Goal: Information Seeking & Learning: Learn about a topic

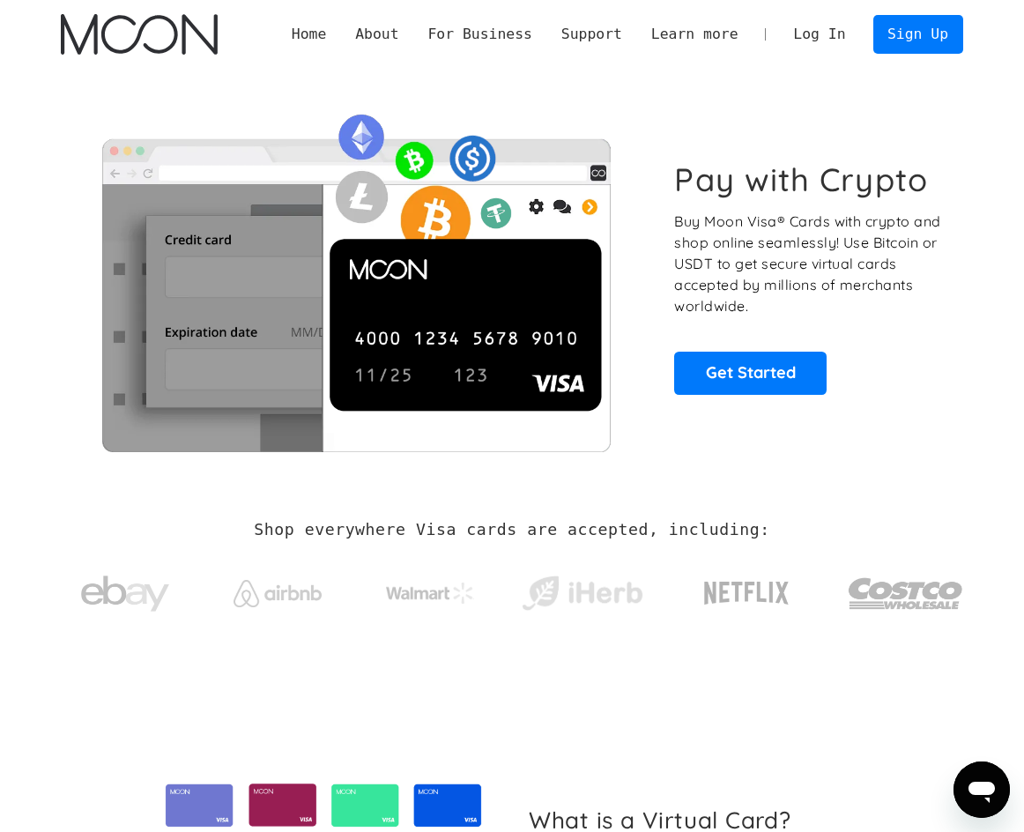
click at [707, 48] on div "Home About About Moon Careers Founder's Letter For Business Business Moon APIs …" at bounding box center [619, 34] width 685 height 39
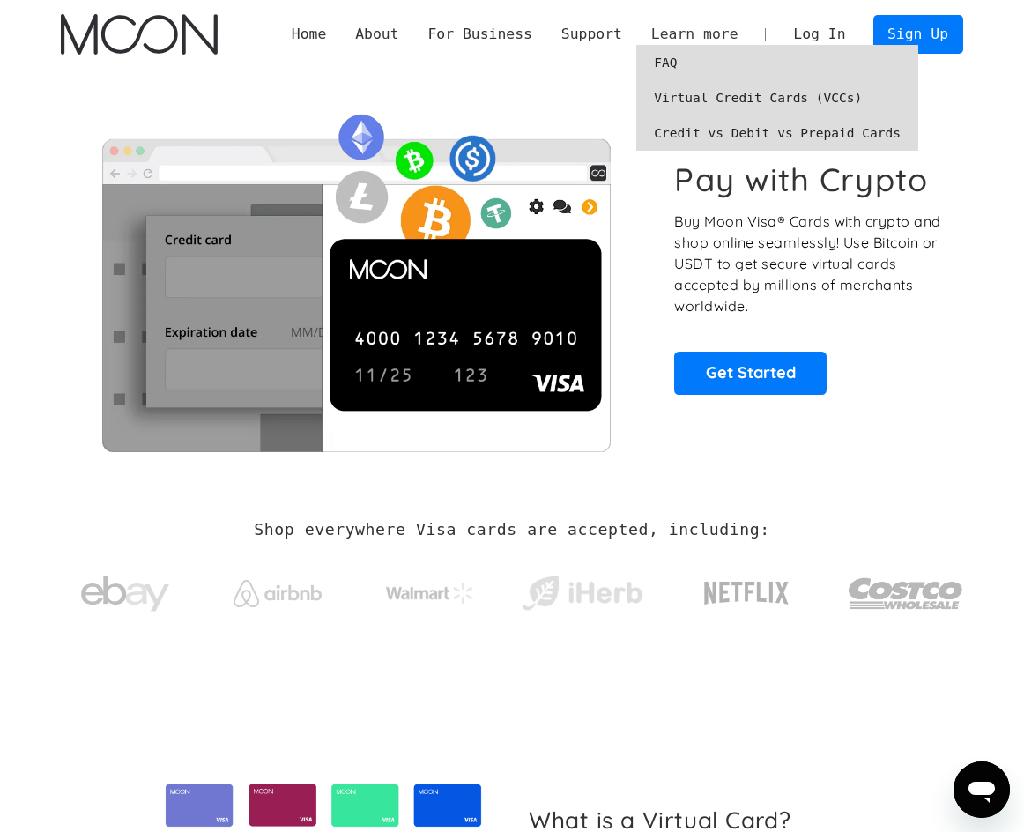
click at [716, 41] on div "Learn more" at bounding box center [694, 35] width 87 height 22
click at [683, 60] on link "FAQ" at bounding box center [777, 62] width 282 height 35
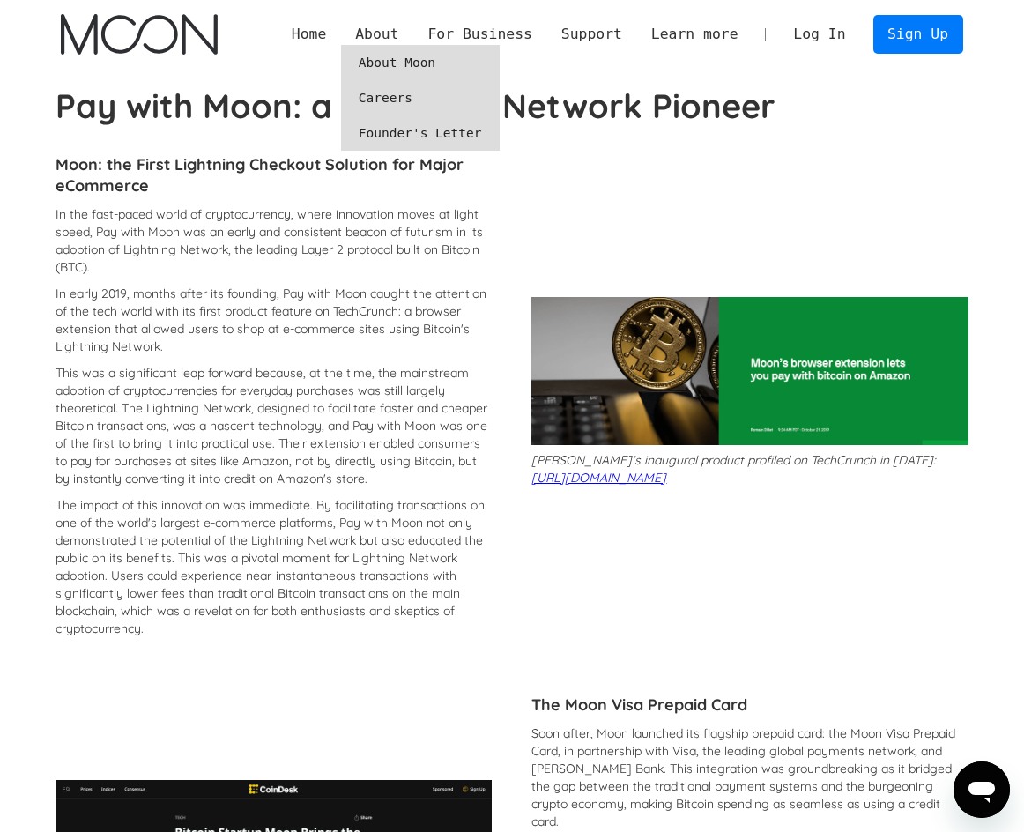
click at [411, 62] on link "About Moon" at bounding box center [420, 62] width 159 height 35
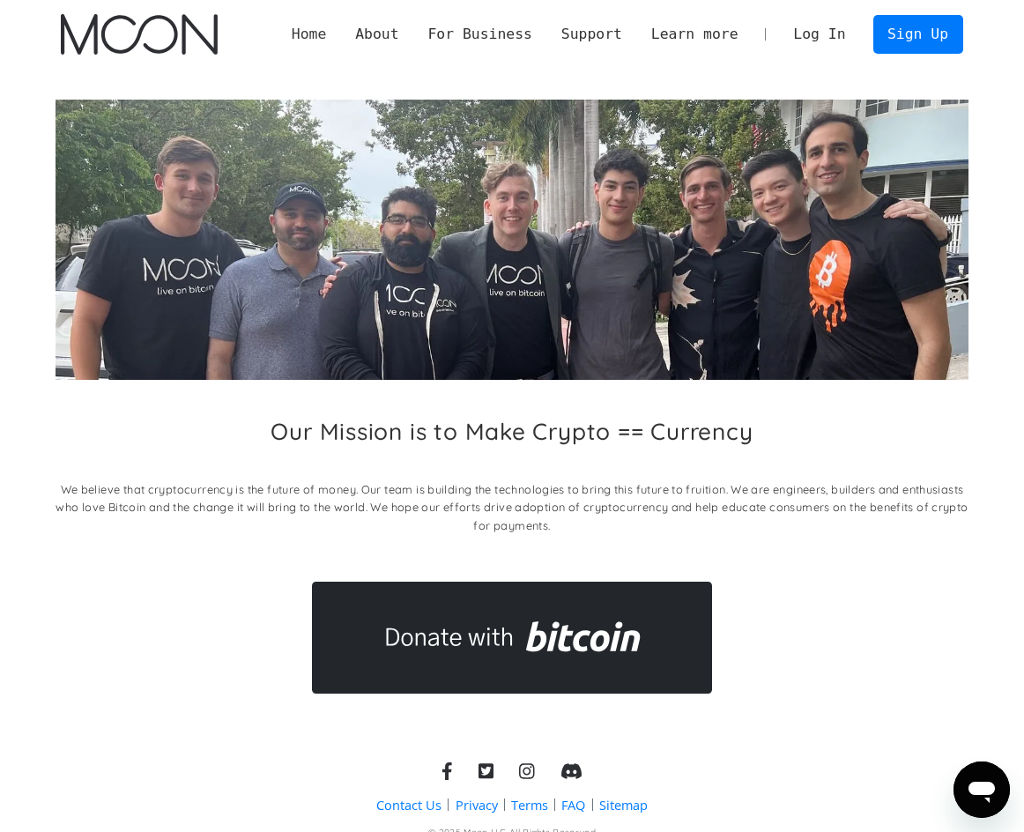
click at [337, 33] on link "Home" at bounding box center [308, 35] width 63 height 22
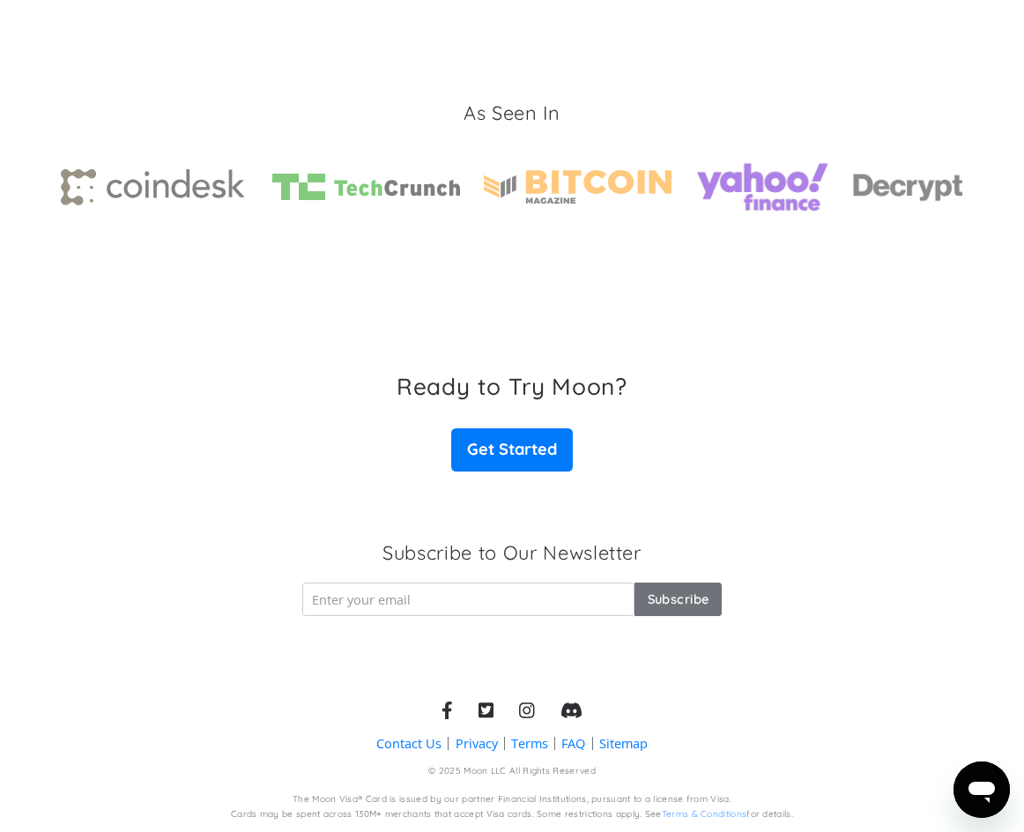
scroll to position [2581, 0]
click at [581, 734] on link "FAQ" at bounding box center [573, 743] width 24 height 18
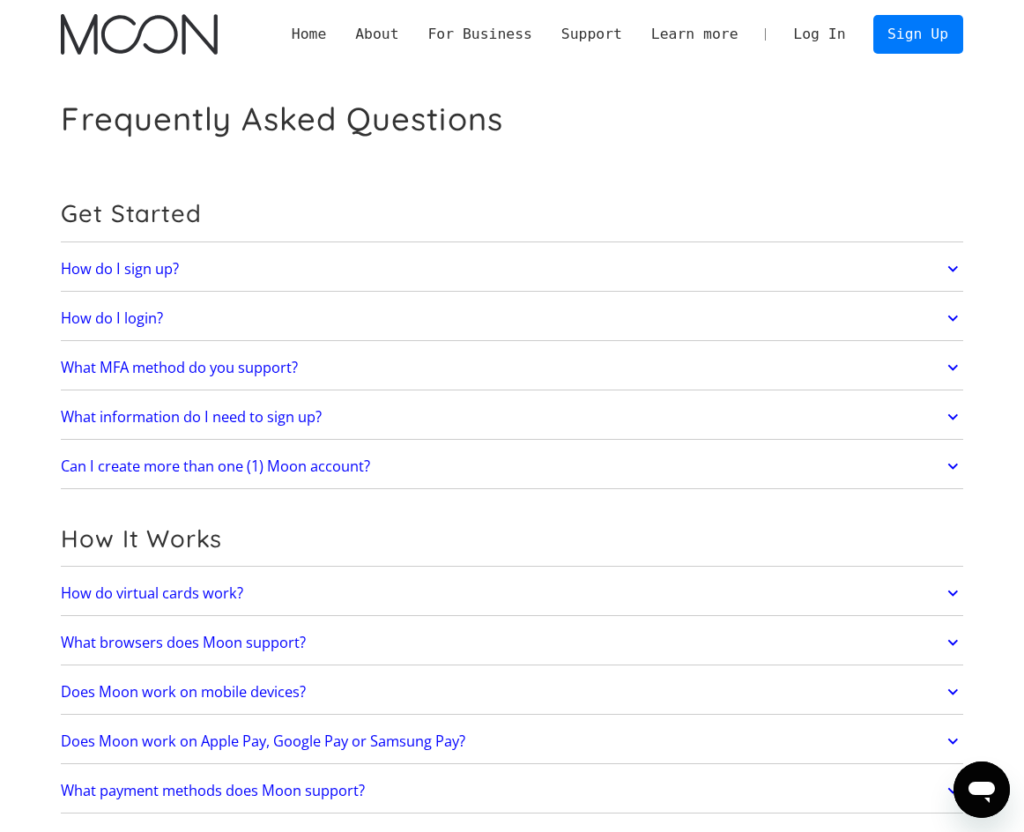
click at [931, 368] on link "What MFA method do you support?" at bounding box center [511, 367] width 901 height 36
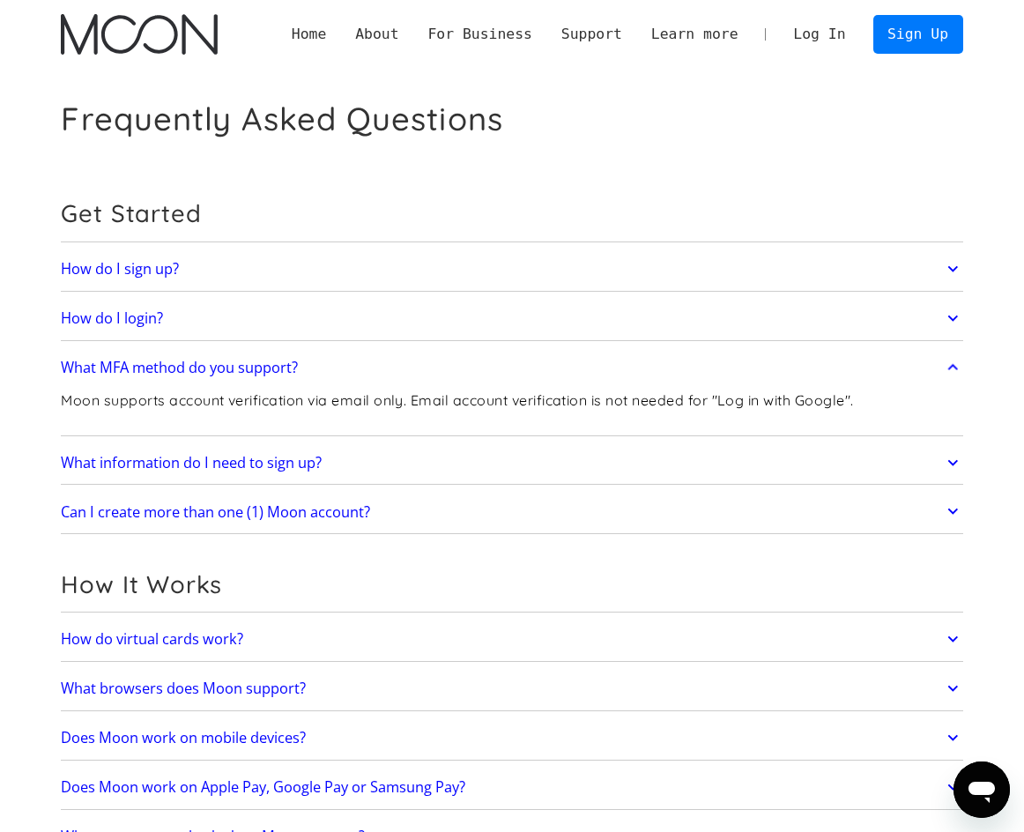
click at [931, 368] on link "What MFA method do you support?" at bounding box center [511, 367] width 901 height 36
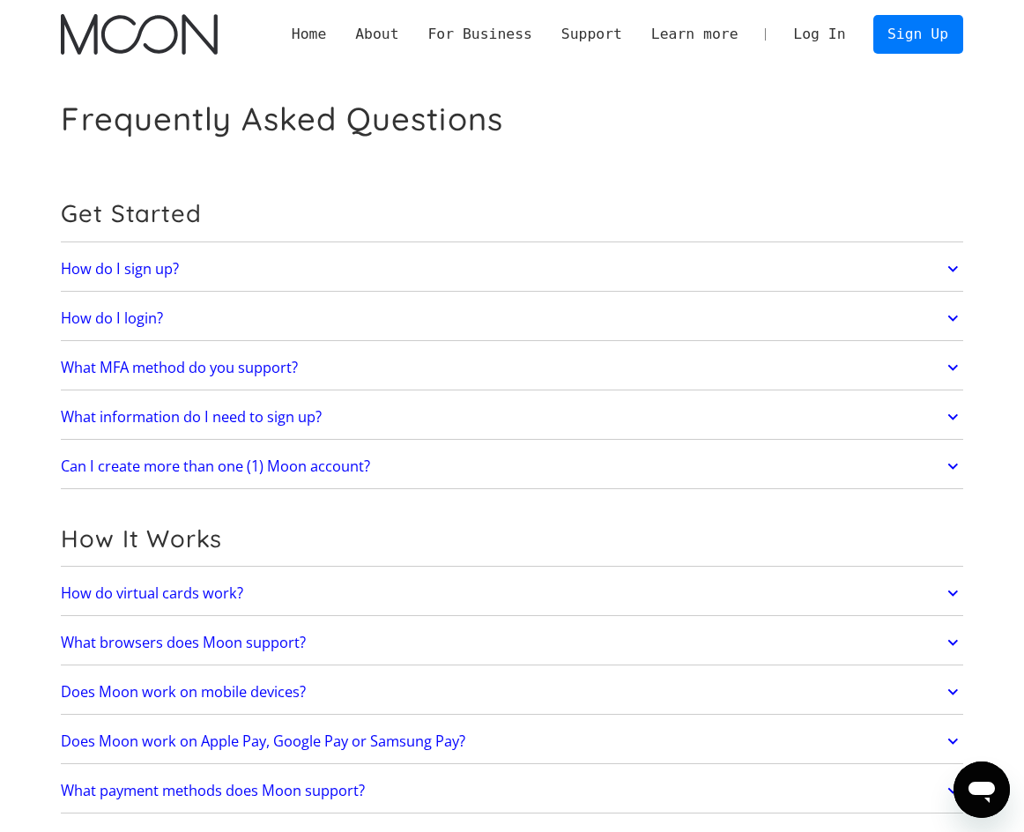
click at [522, 359] on link "What MFA method do you support?" at bounding box center [511, 367] width 901 height 36
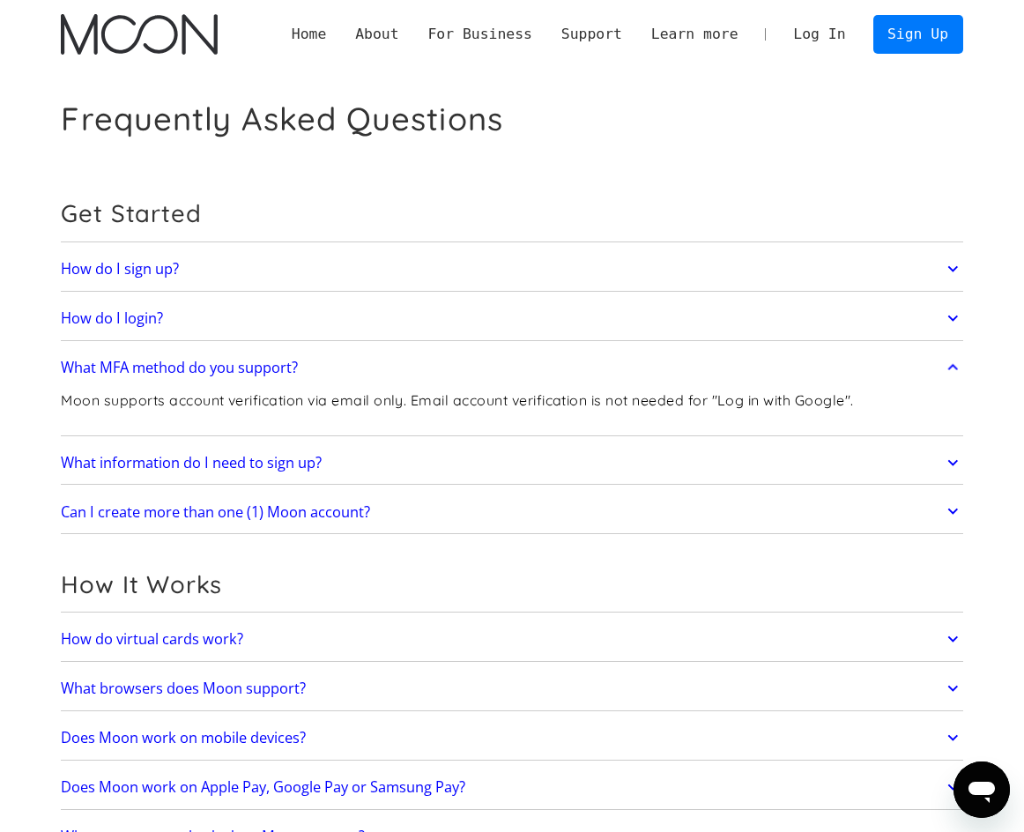
click at [522, 359] on link "What MFA method do you support?" at bounding box center [511, 367] width 901 height 36
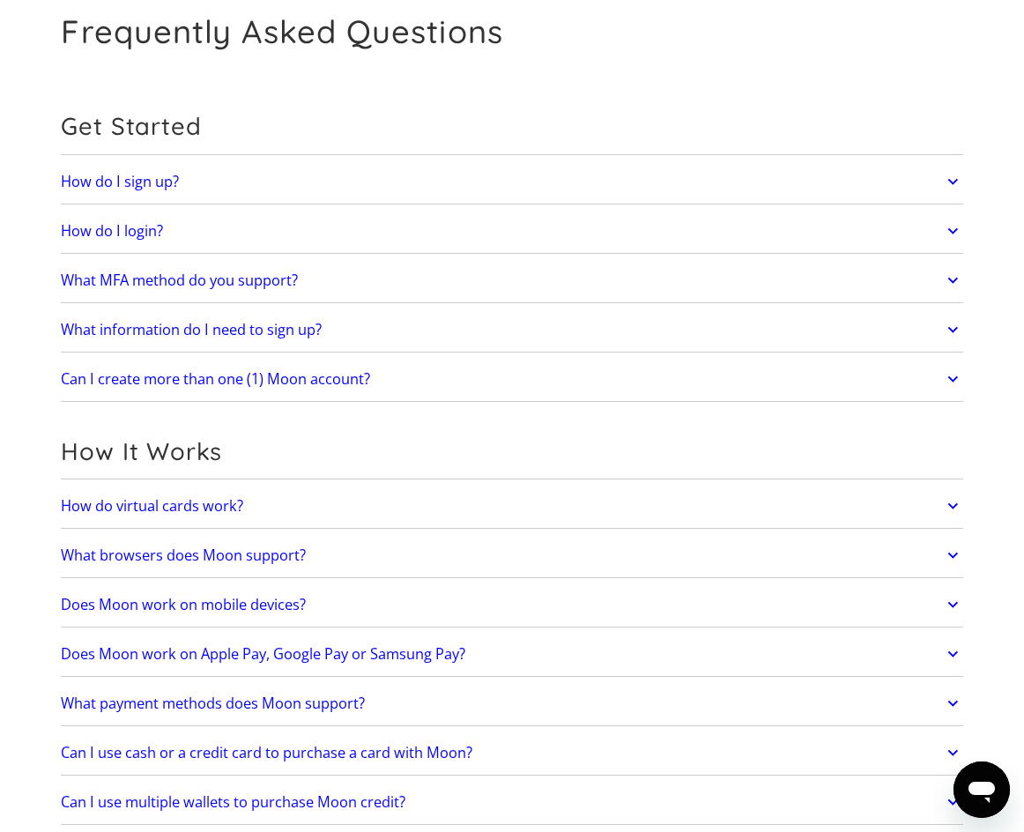
scroll to position [88, 0]
click at [454, 321] on link "What information do I need to sign up?" at bounding box center [511, 328] width 901 height 36
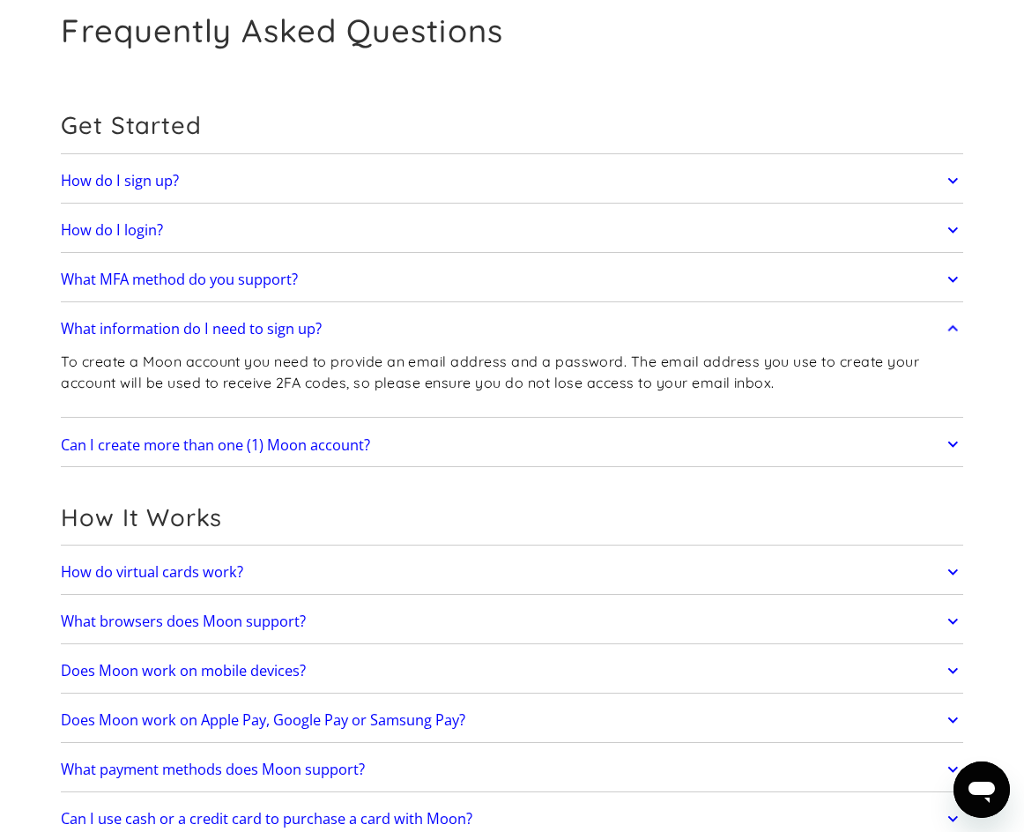
click at [454, 321] on link "What information do I need to sign up?" at bounding box center [511, 328] width 901 height 36
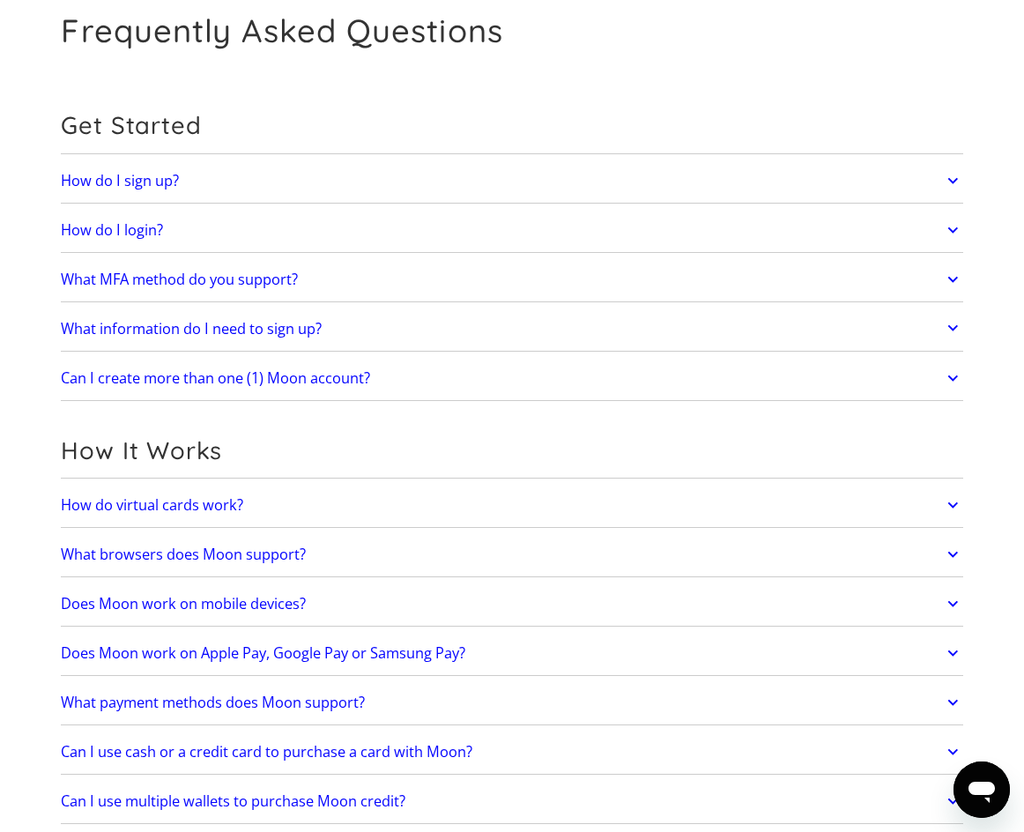
click at [470, 396] on link "Can I create more than one (1) Moon account?" at bounding box center [511, 377] width 901 height 36
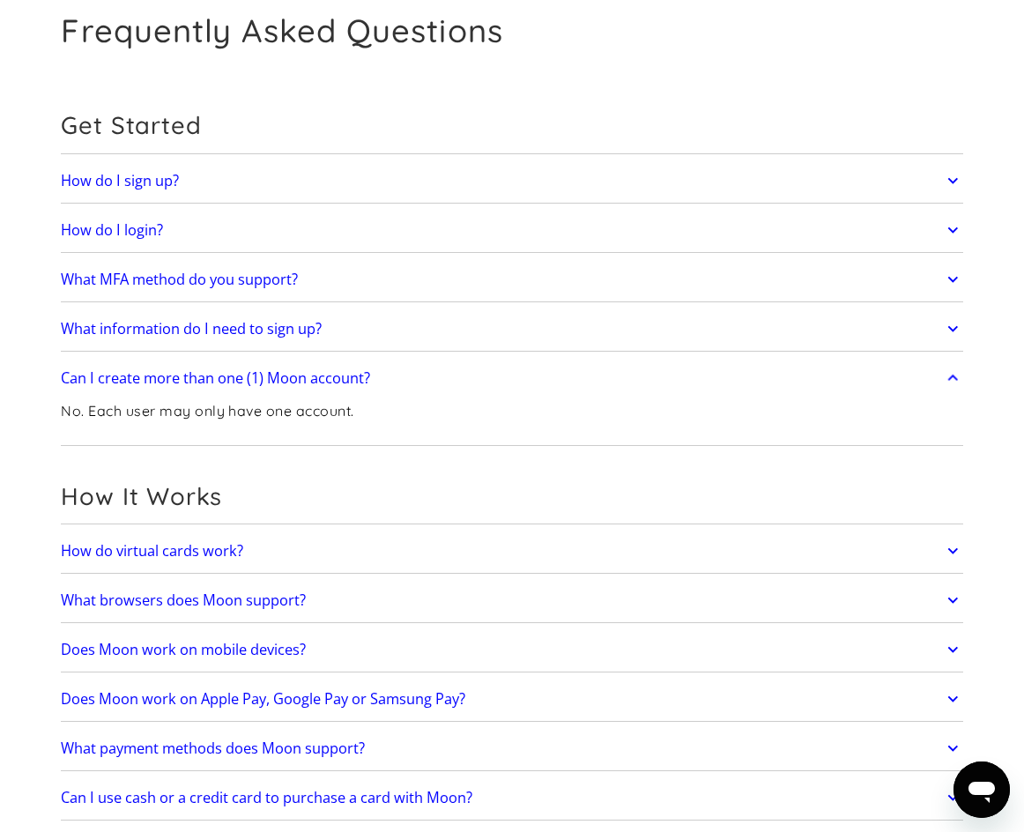
click at [470, 396] on link "Can I create more than one (1) Moon account?" at bounding box center [511, 377] width 901 height 36
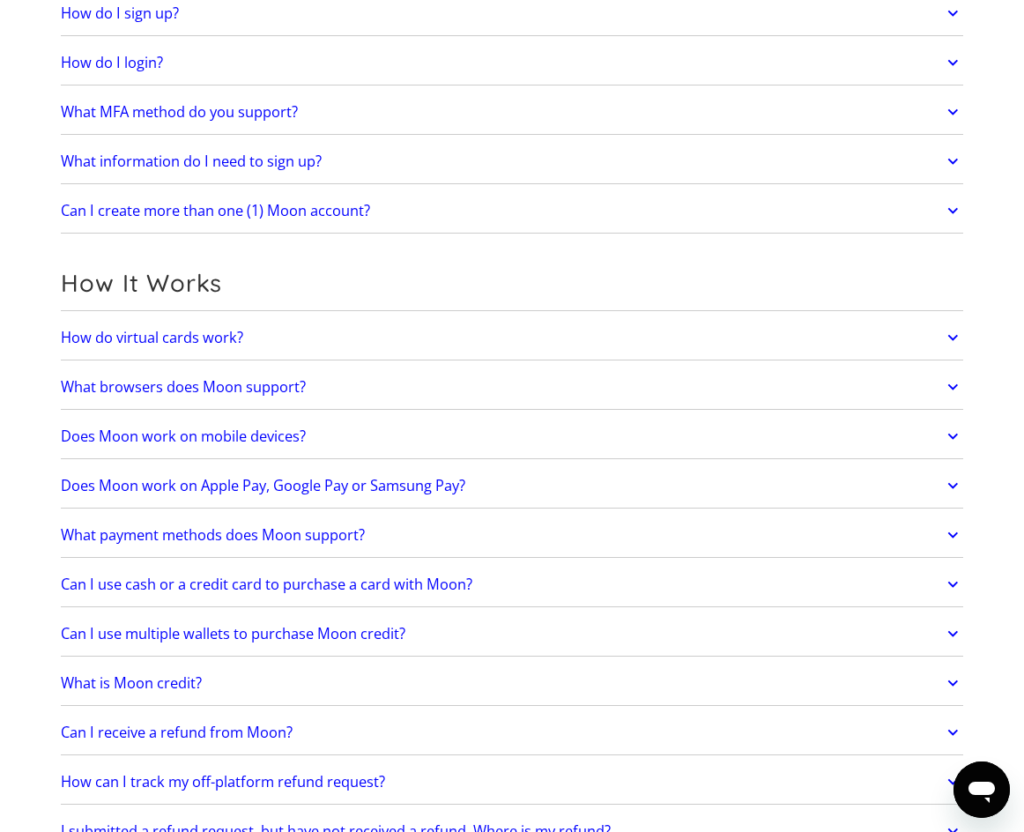
scroll to position [264, 0]
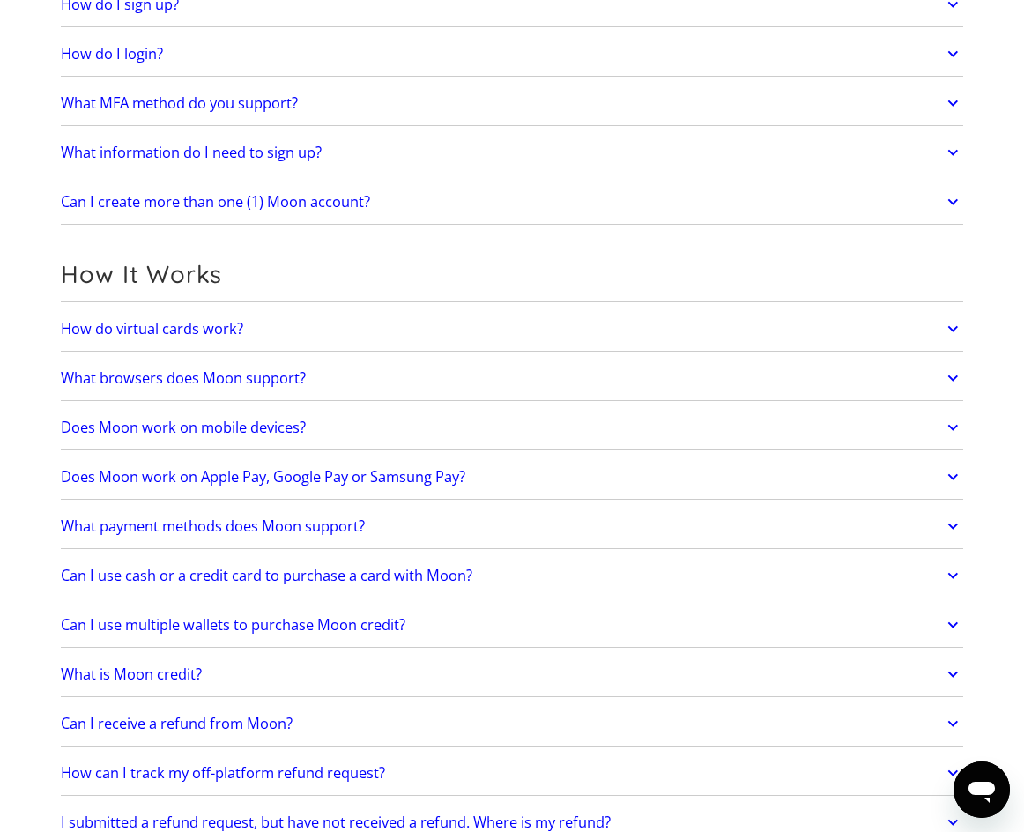
click at [390, 337] on link "How do virtual cards work?" at bounding box center [511, 329] width 901 height 36
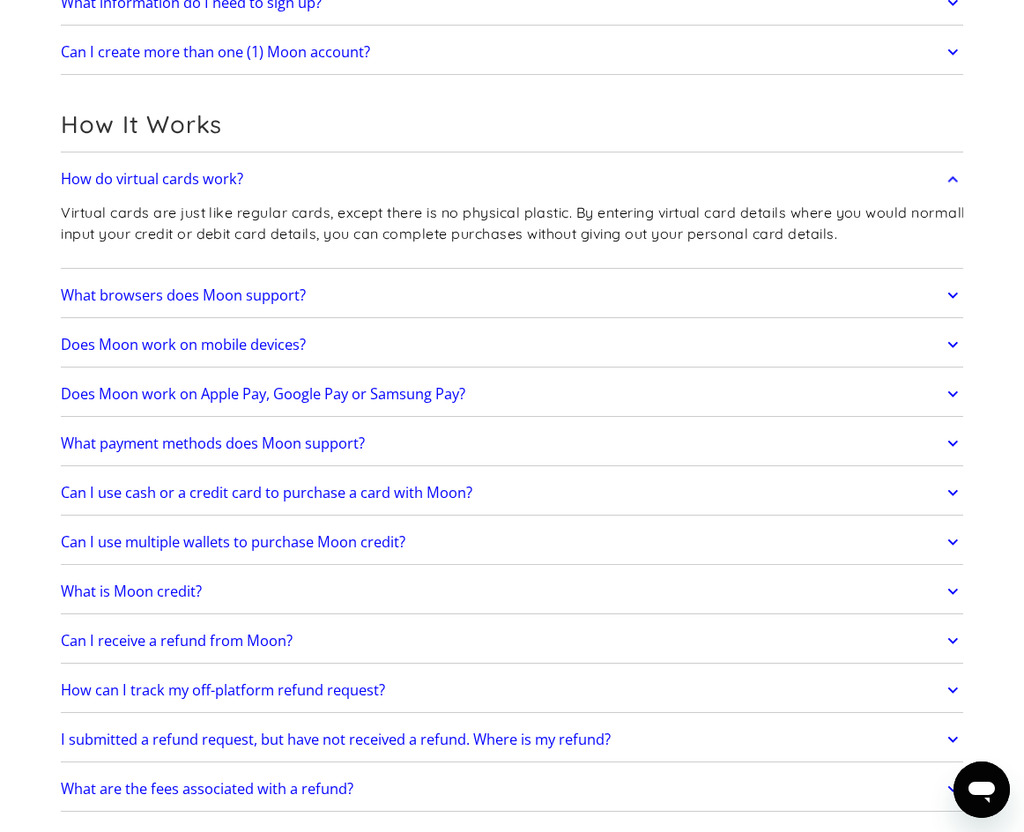
scroll to position [440, 0]
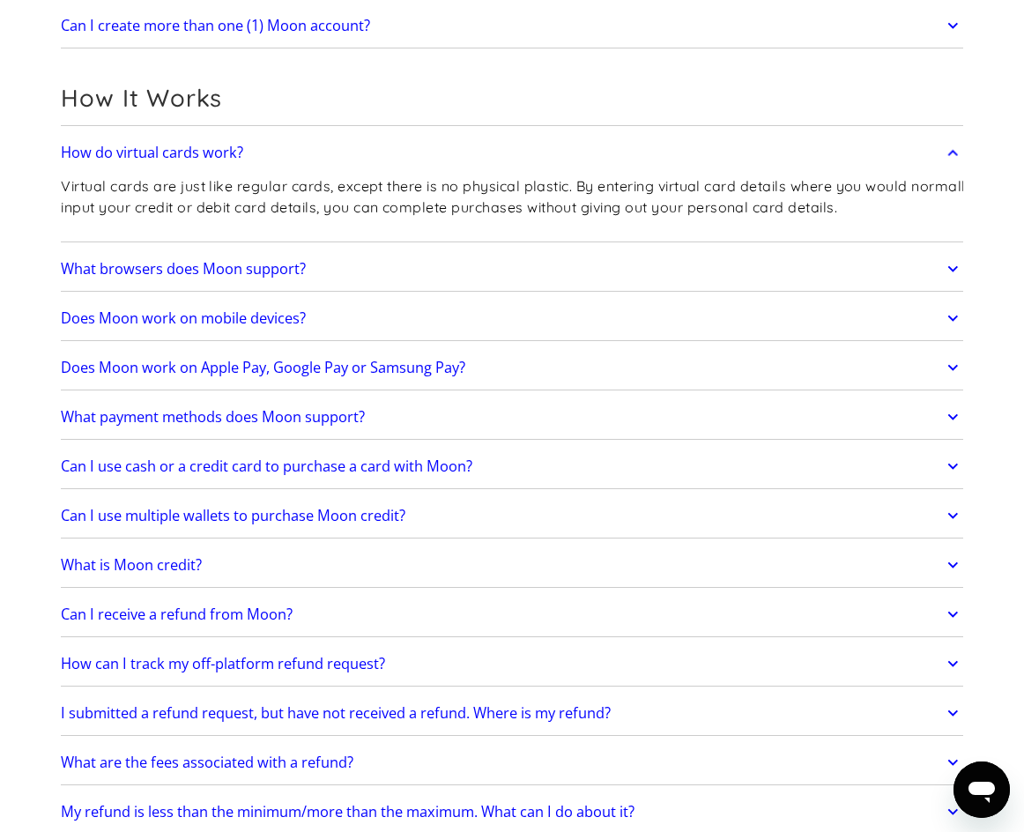
click at [522, 469] on link "Can I use cash or a credit card to purchase a card with Moon?" at bounding box center [511, 466] width 901 height 36
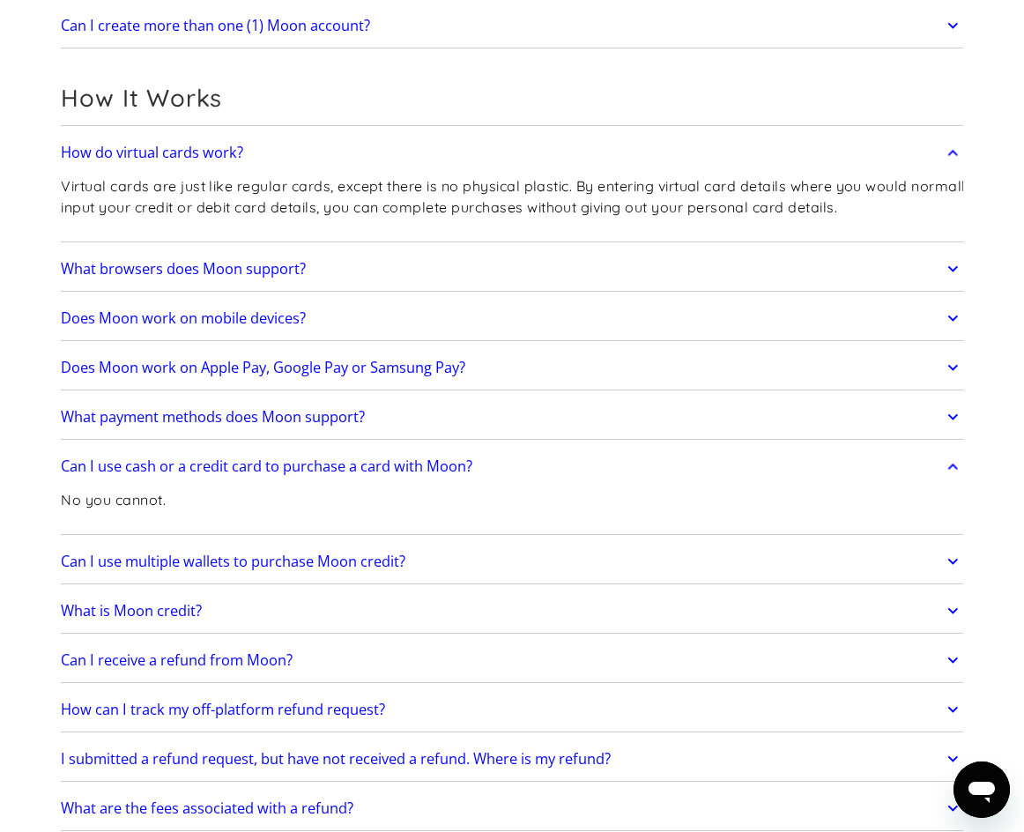
click at [522, 469] on link "Can I use cash or a credit card to purchase a card with Moon?" at bounding box center [511, 466] width 901 height 36
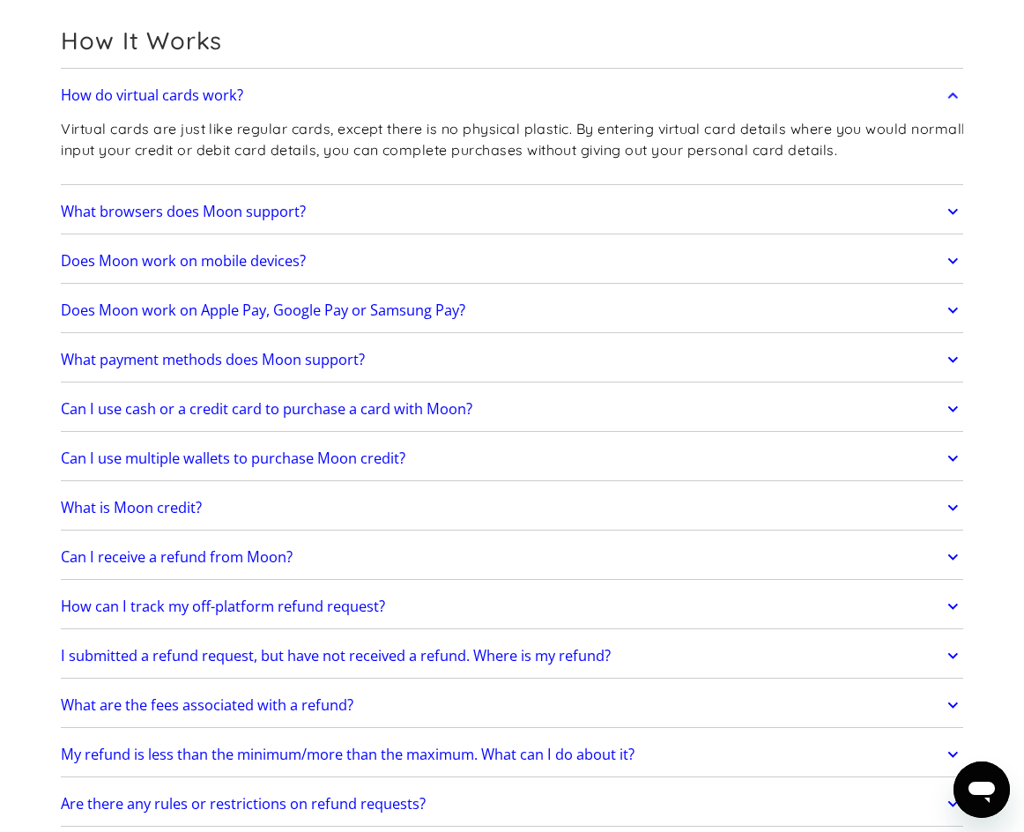
scroll to position [529, 0]
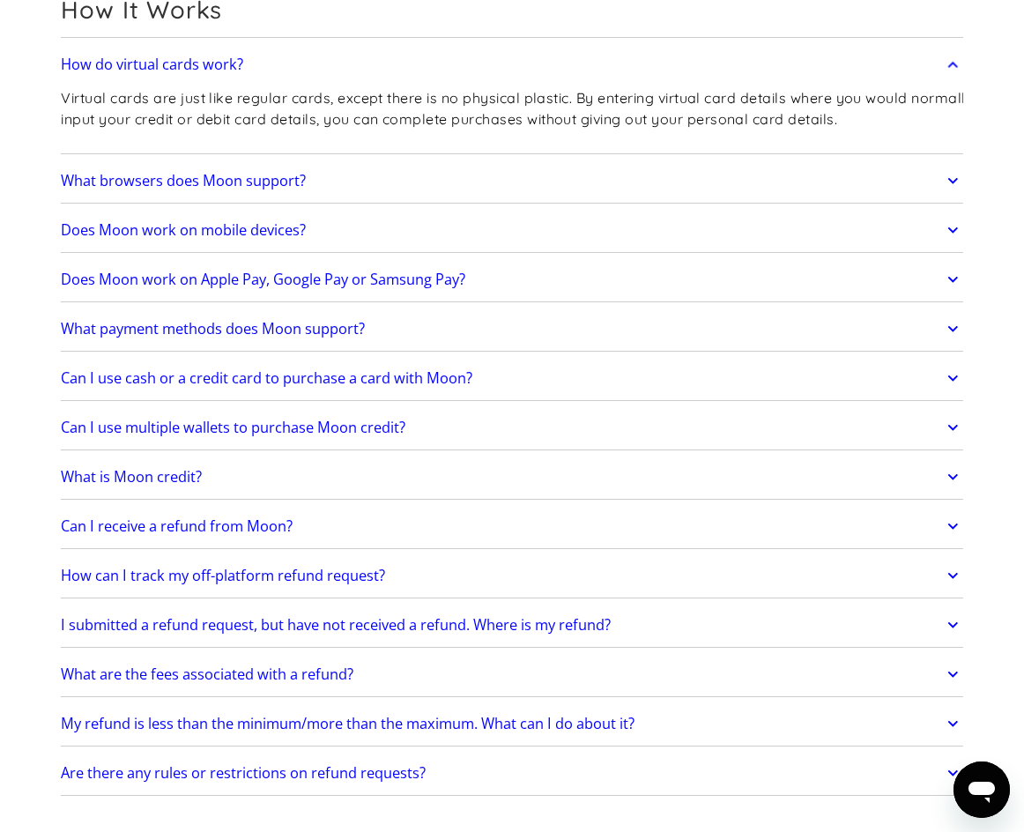
click at [532, 440] on link "Can I use multiple wallets to purchase Moon credit?" at bounding box center [511, 428] width 901 height 36
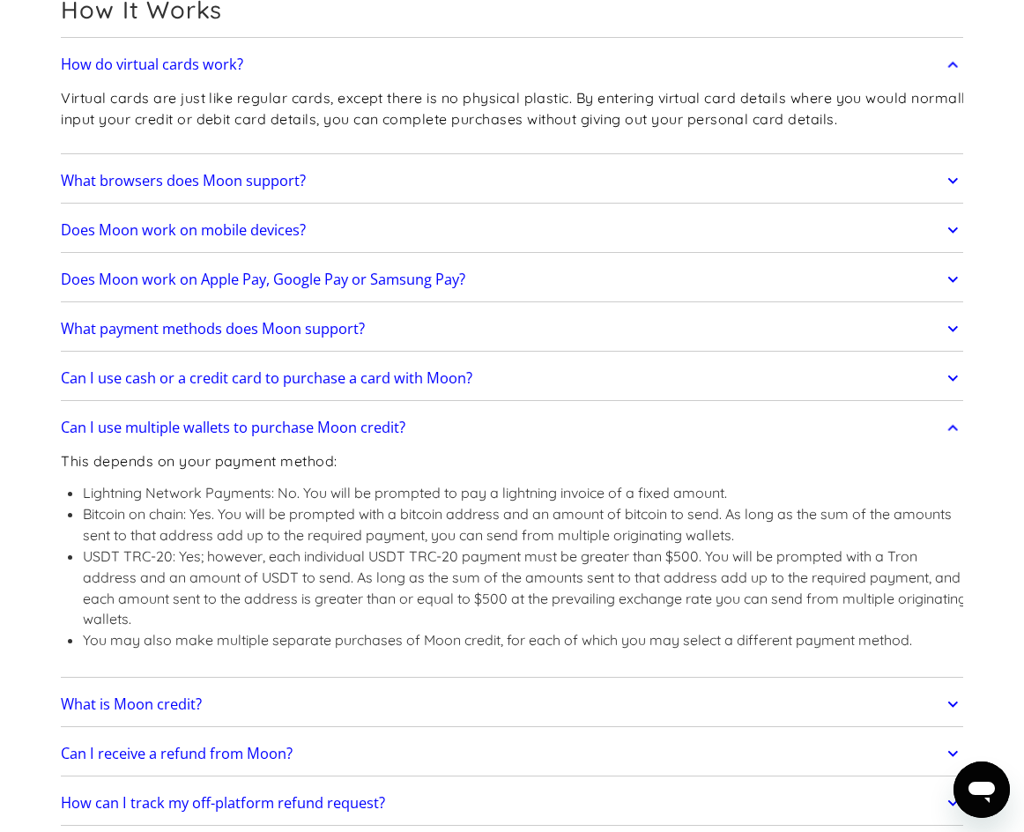
click at [532, 440] on link "Can I use multiple wallets to purchase Moon credit?" at bounding box center [511, 428] width 901 height 36
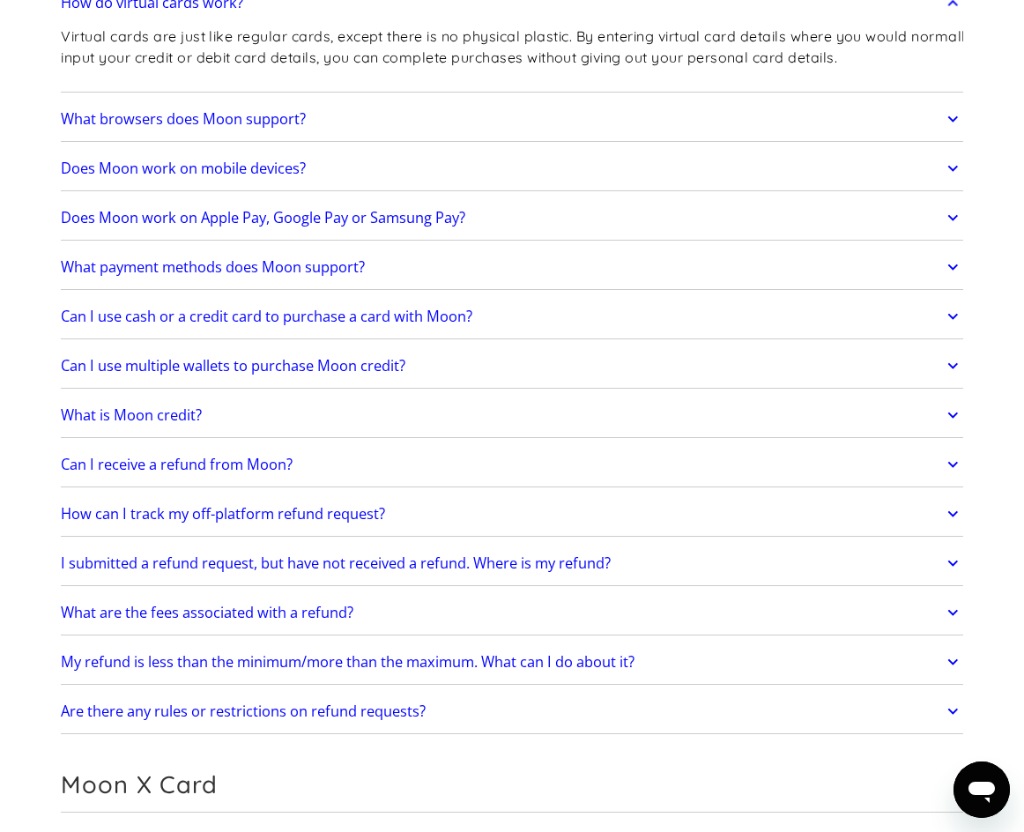
scroll to position [617, 0]
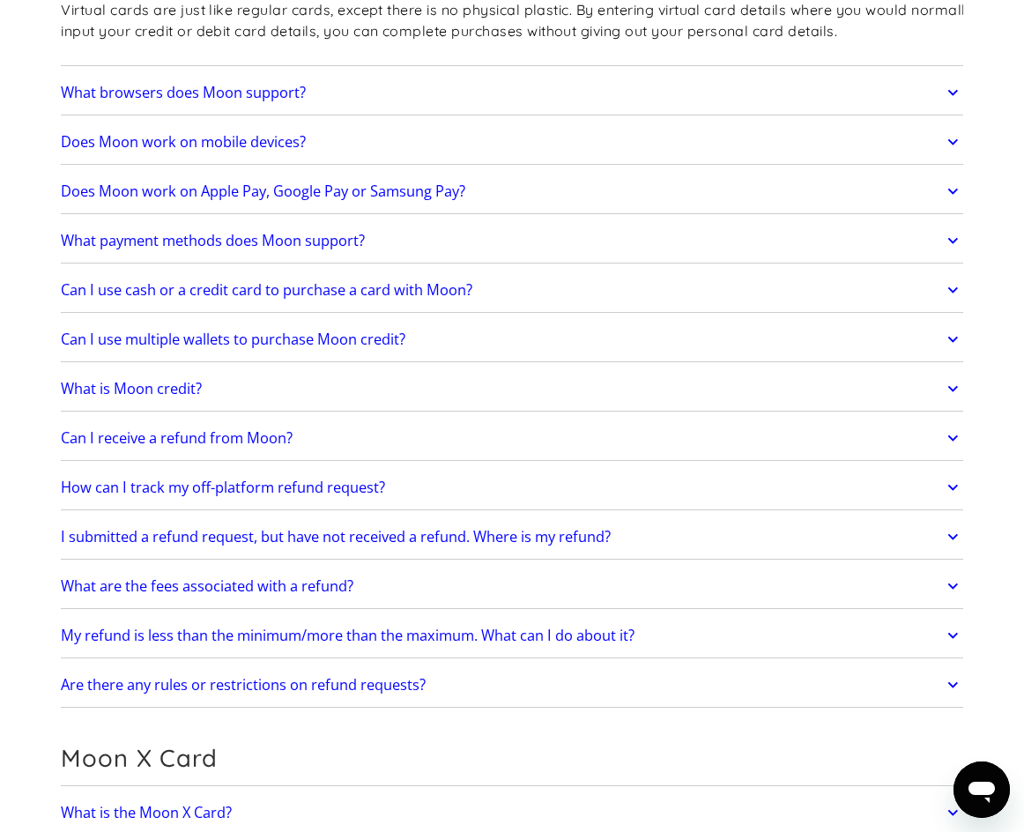
click at [499, 452] on link "Can I receive a refund from Moon?" at bounding box center [511, 438] width 901 height 36
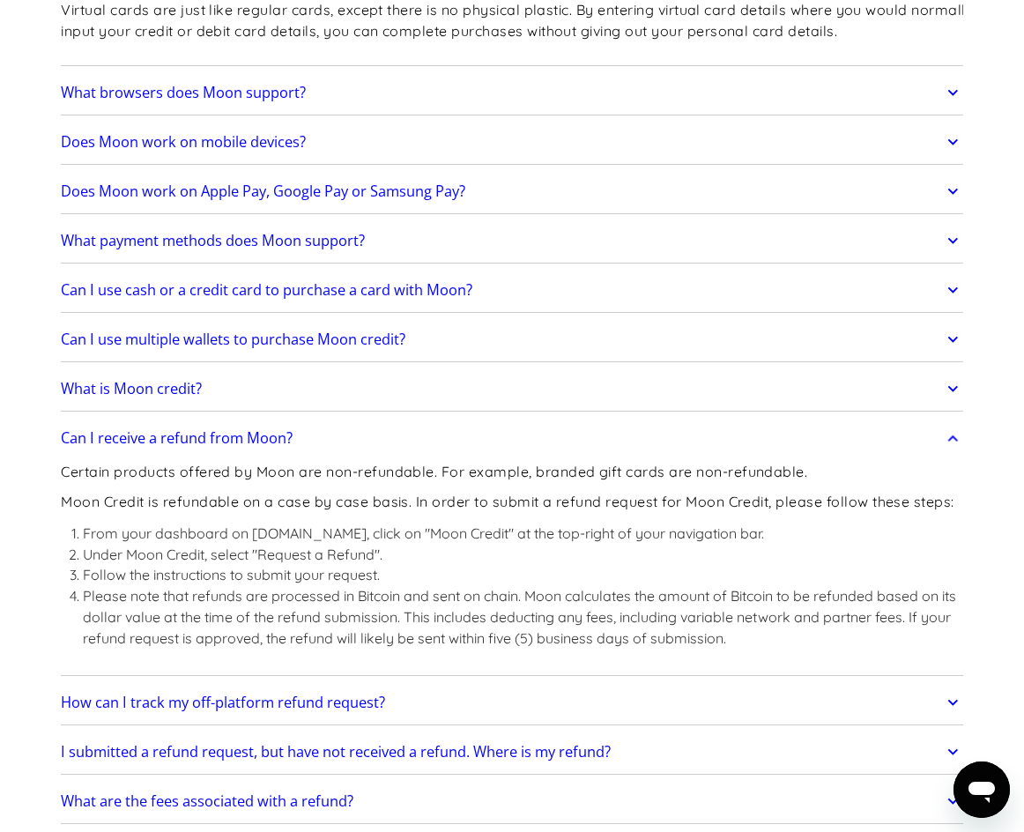
click at [499, 452] on link "Can I receive a refund from Moon?" at bounding box center [511, 438] width 901 height 36
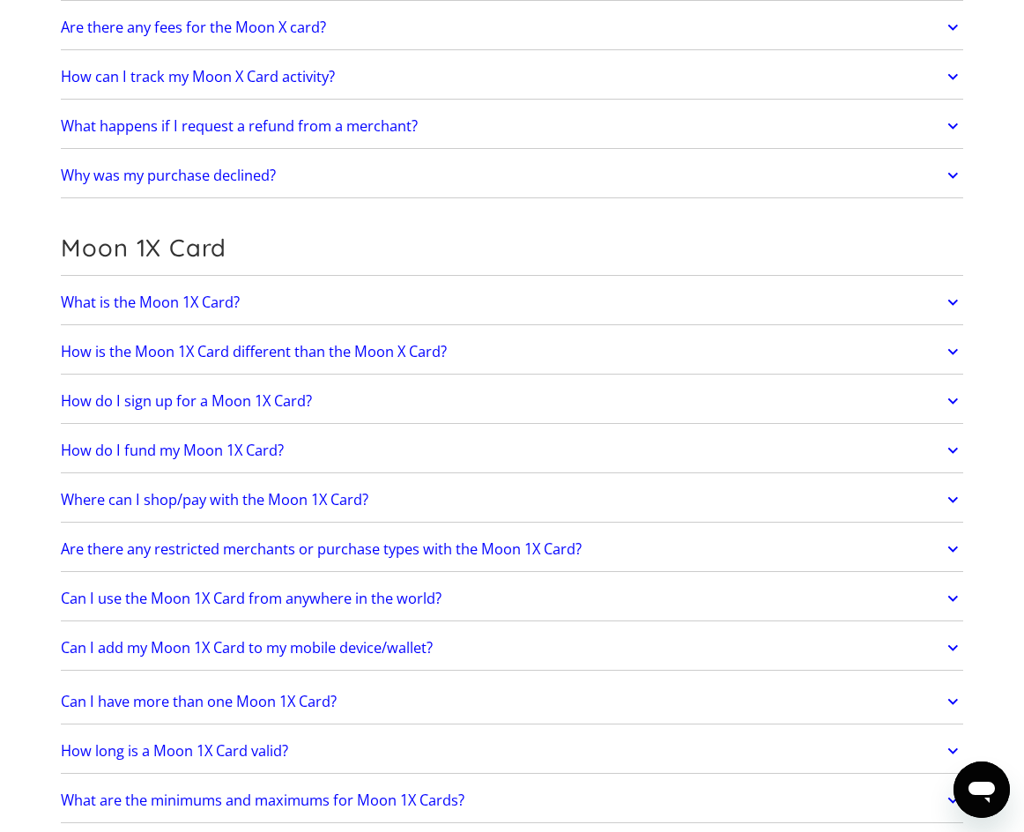
scroll to position [1938, 0]
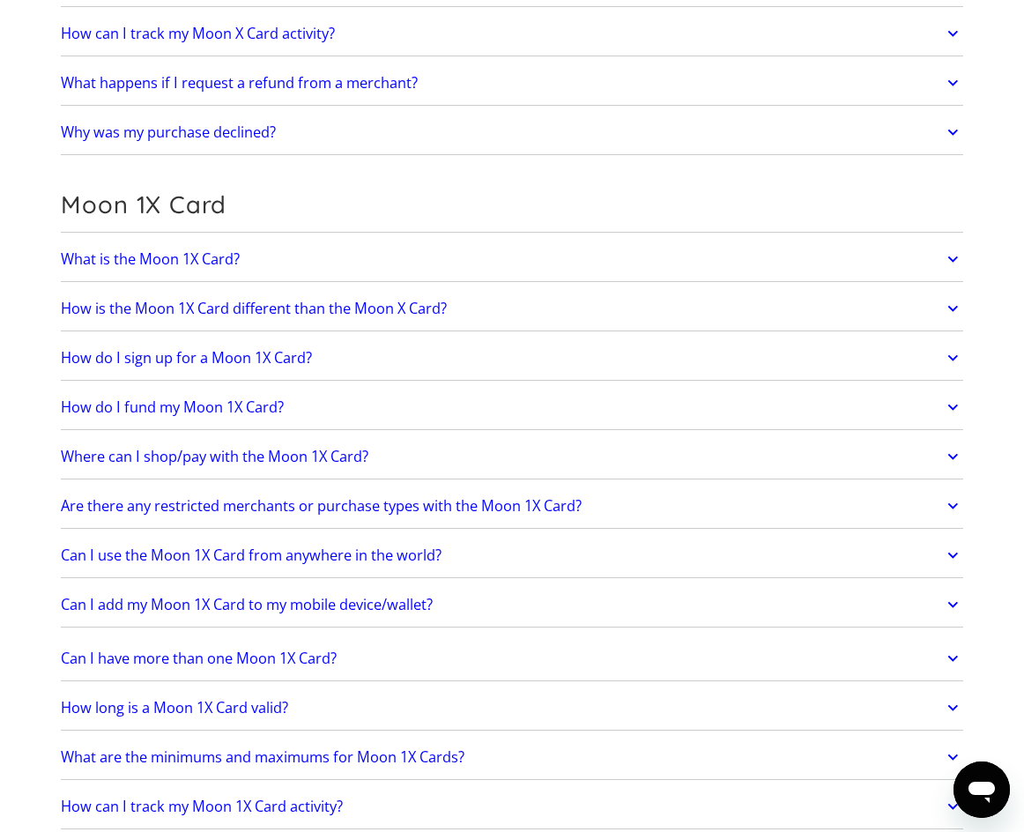
click at [555, 623] on link "Can I add my Moon 1X Card to my mobile device/wallet?" at bounding box center [511, 605] width 901 height 36
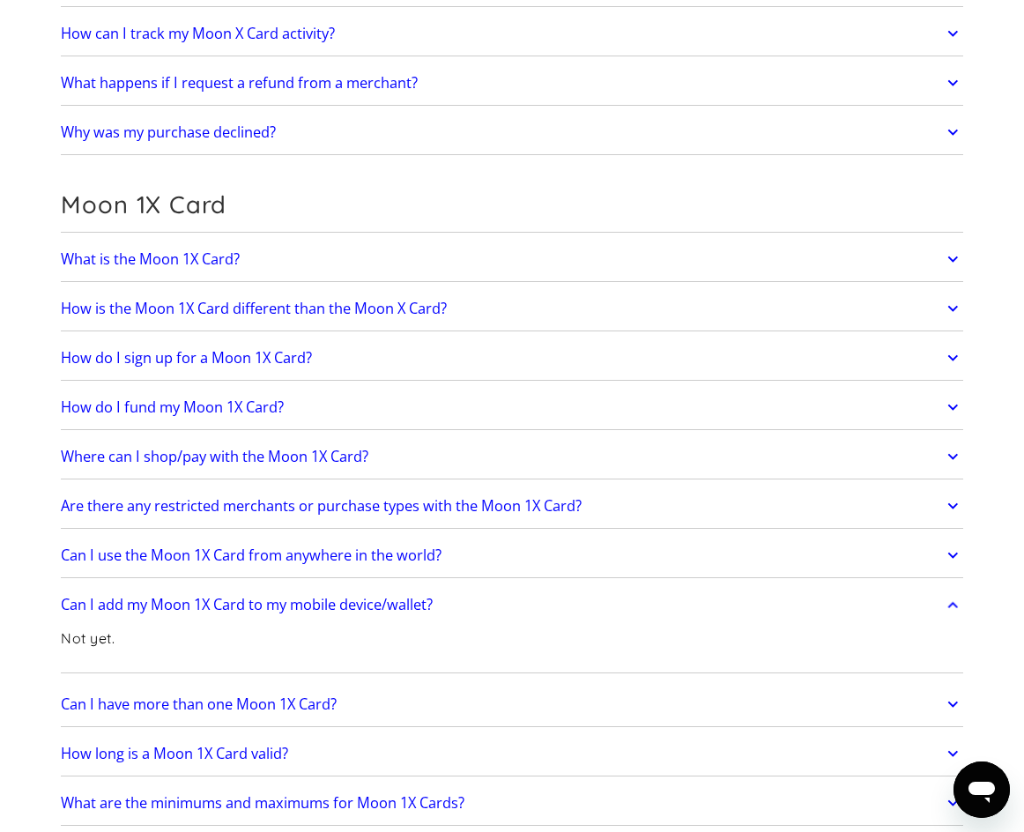
click at [555, 623] on link "Can I add my Moon 1X Card to my mobile device/wallet?" at bounding box center [511, 605] width 901 height 36
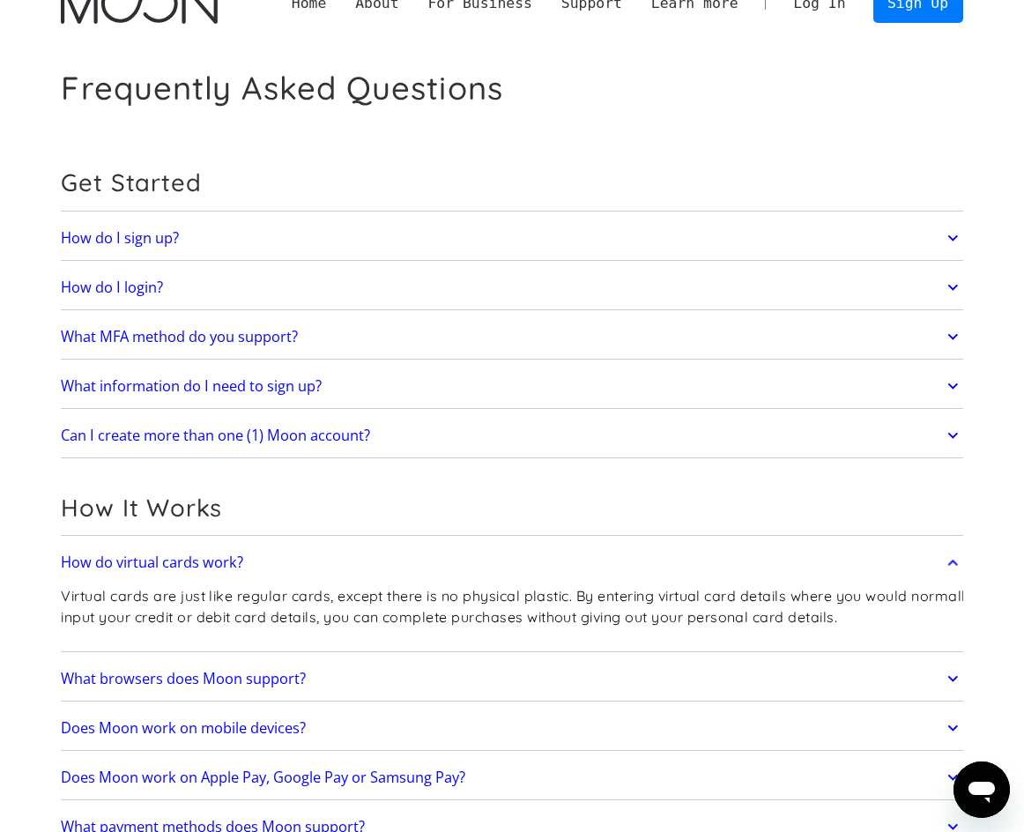
scroll to position [0, 0]
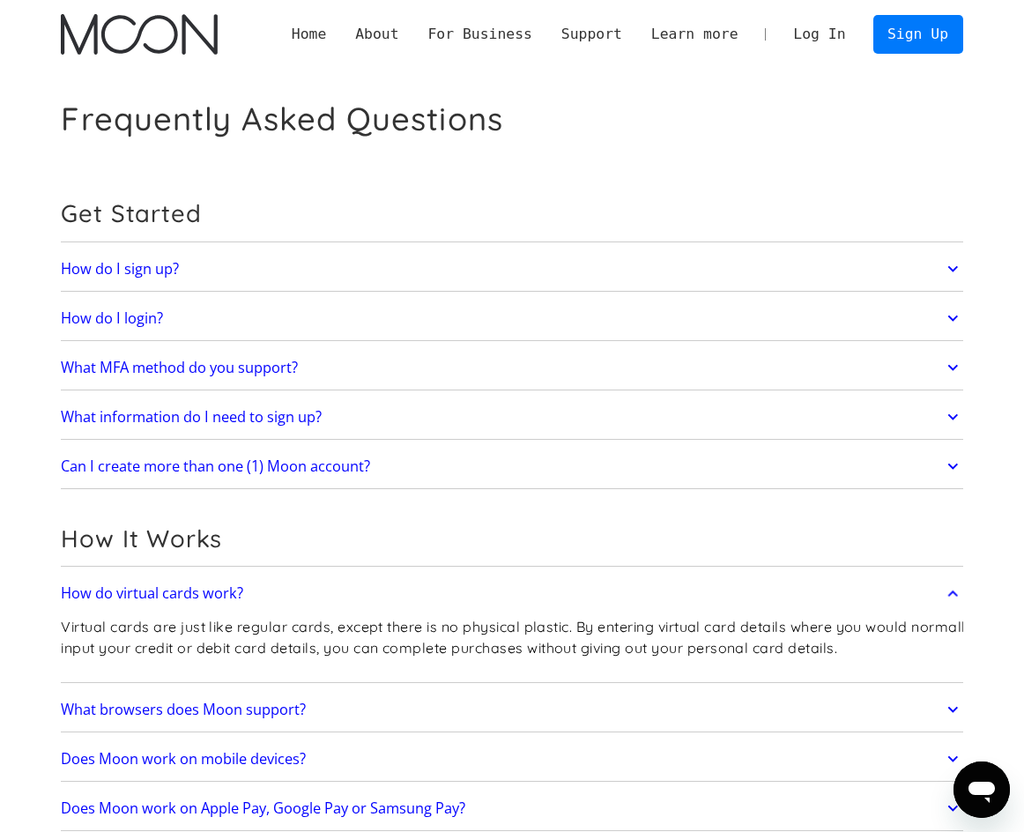
click at [139, 17] on img "home" at bounding box center [139, 34] width 156 height 40
